Goal: Information Seeking & Learning: Learn about a topic

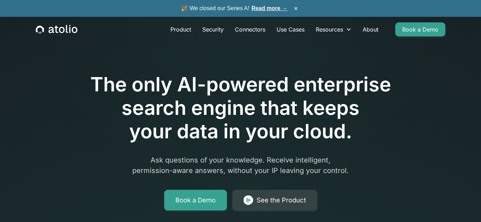
click at [274, 8] on link "Read more →" at bounding box center [269, 8] width 36 height 6
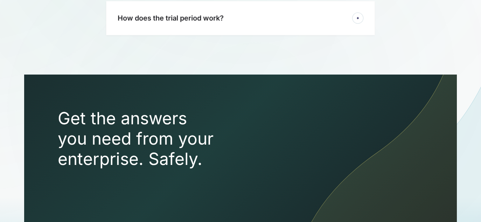
scroll to position [1944, 0]
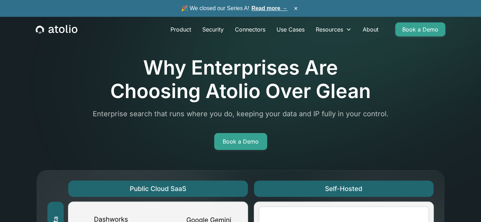
click at [442, 105] on div at bounding box center [240, 106] width 409 height 6
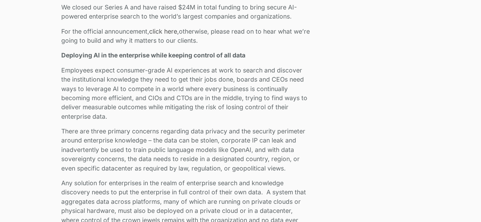
scroll to position [430, 0]
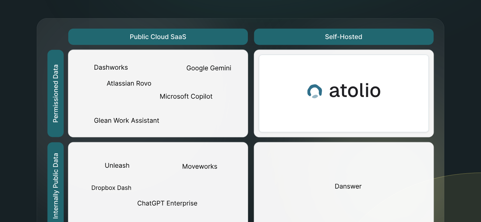
scroll to position [166, 0]
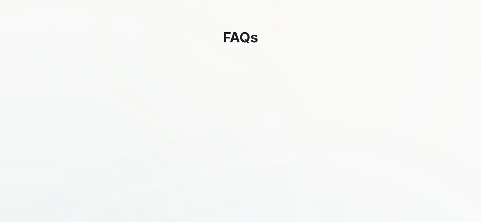
scroll to position [1128, 0]
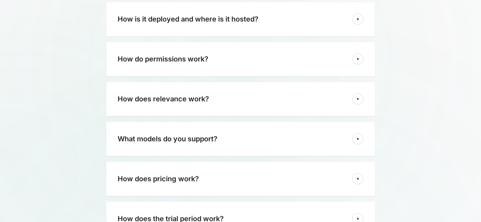
click at [178, 135] on h3 "What models do you support?" at bounding box center [168, 138] width 100 height 8
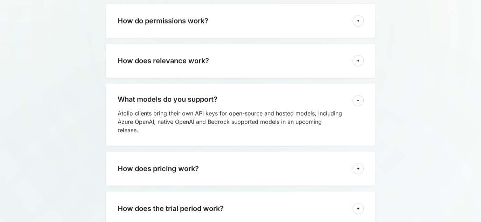
scroll to position [1253, 0]
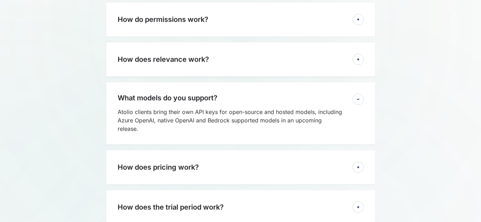
click at [222, 95] on div "What models do you support?" at bounding box center [231, 97] width 226 height 8
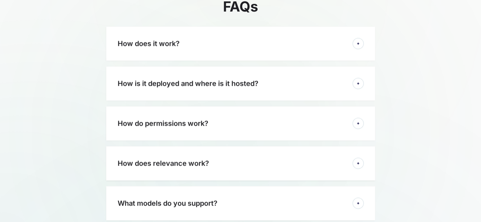
scroll to position [1146, 0]
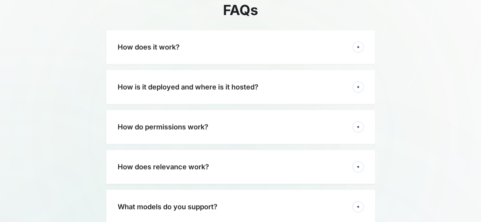
click at [237, 46] on div "How does it work?" at bounding box center [231, 47] width 226 height 8
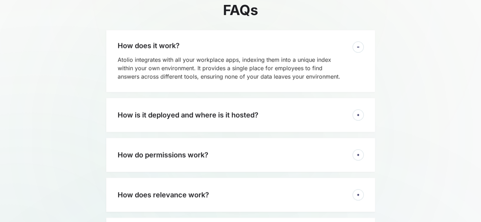
click at [237, 46] on div "How does it work?" at bounding box center [231, 45] width 226 height 8
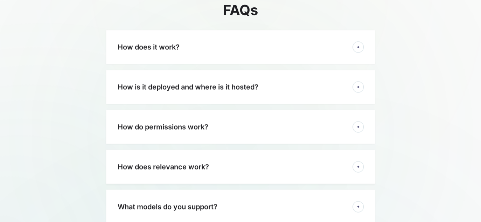
click at [212, 83] on h3 "How is it deployed and where is it hosted?" at bounding box center [188, 87] width 141 height 8
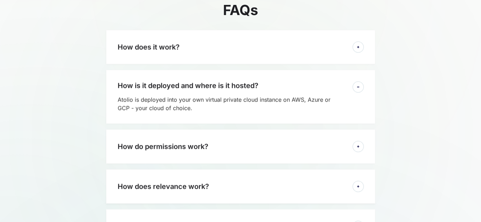
click at [213, 81] on h3 "How is it deployed and where is it hosted?" at bounding box center [188, 85] width 141 height 8
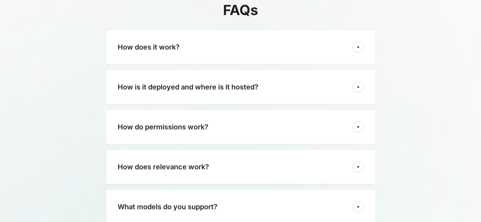
click at [185, 122] on h3 "How do permissions work?" at bounding box center [163, 126] width 91 height 8
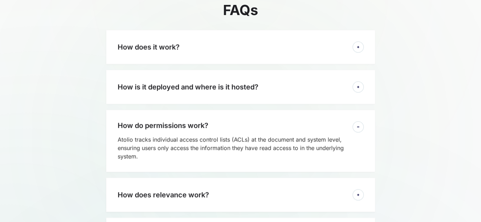
click at [205, 122] on h3 "How do permissions work?" at bounding box center [163, 125] width 91 height 8
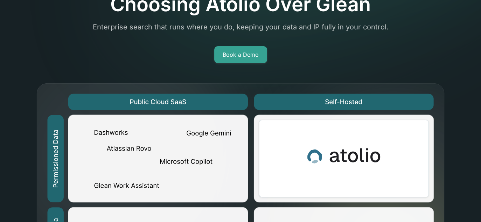
scroll to position [87, 0]
